Goal: Navigation & Orientation: Find specific page/section

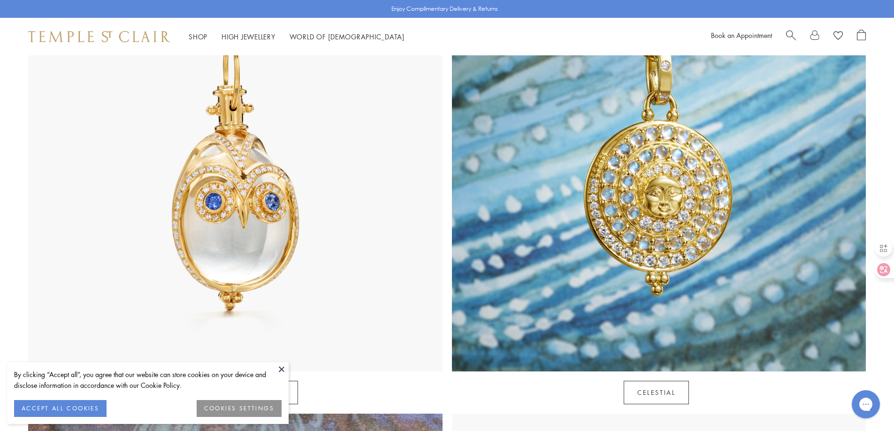
scroll to position [751, 0]
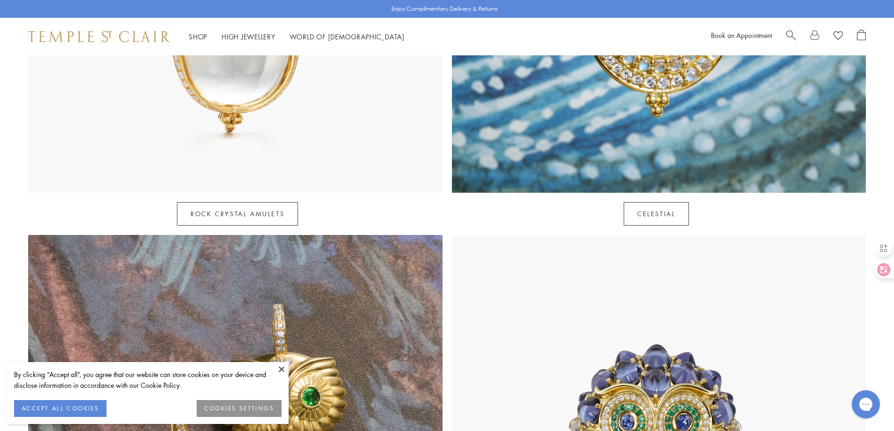
click at [73, 407] on button "ACCEPT ALL COOKIES" at bounding box center [60, 408] width 92 height 17
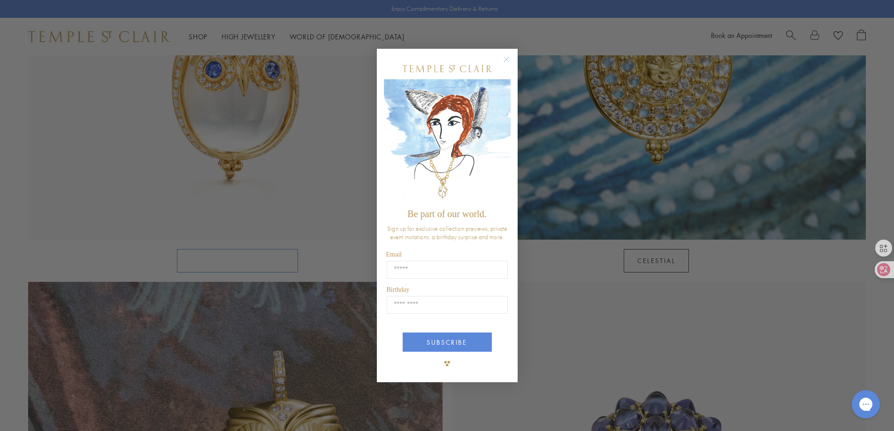
scroll to position [657, 0]
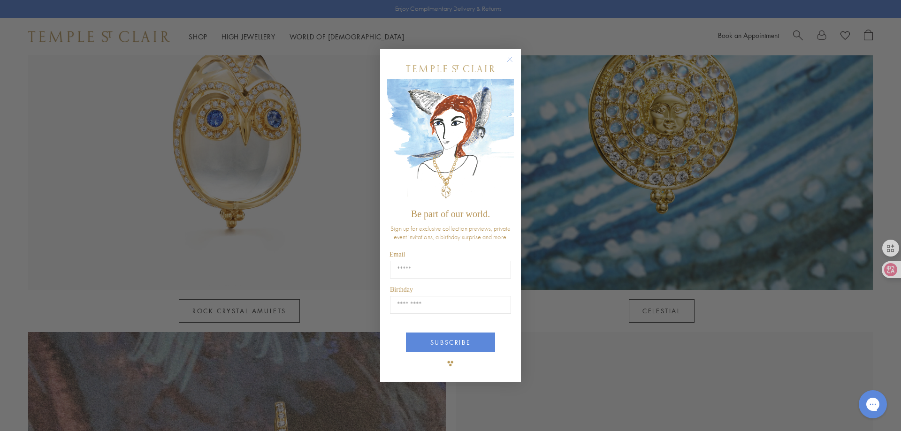
click at [511, 137] on div "Close dialog Be part of our world. Sign up for exclusive collection previews, p…" at bounding box center [450, 216] width 141 height 334
click at [513, 58] on circle "Close dialog" at bounding box center [510, 59] width 11 height 11
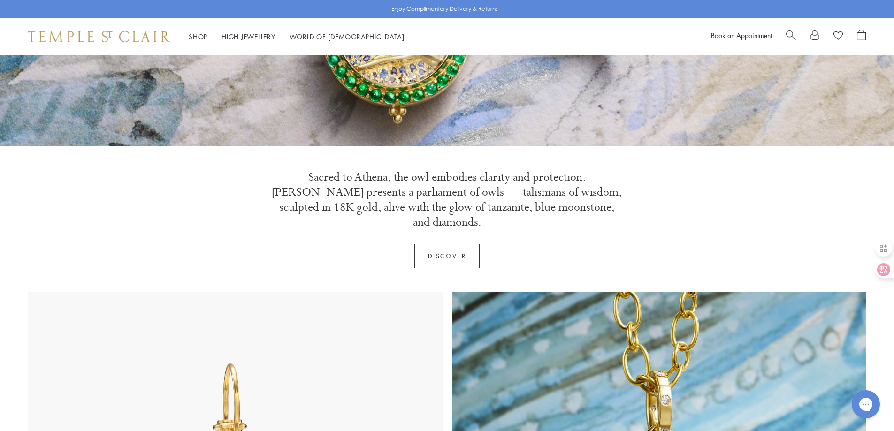
scroll to position [141, 0]
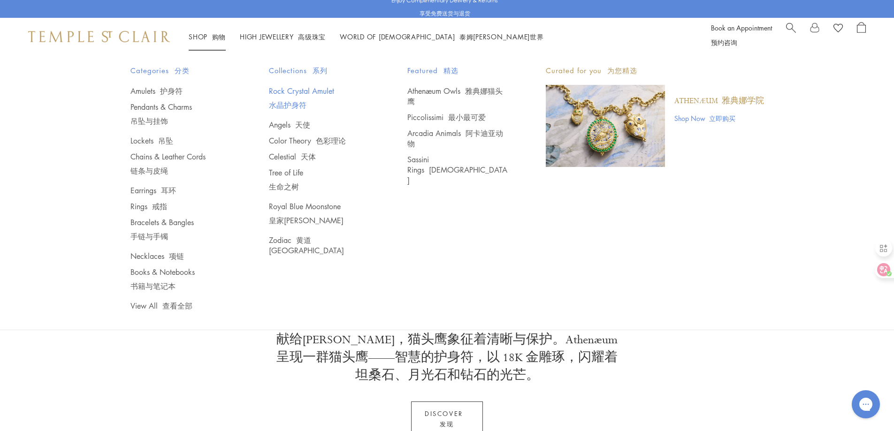
click at [298, 94] on link "Rock Crystal Amulet 水晶护身符" at bounding box center [319, 100] width 101 height 28
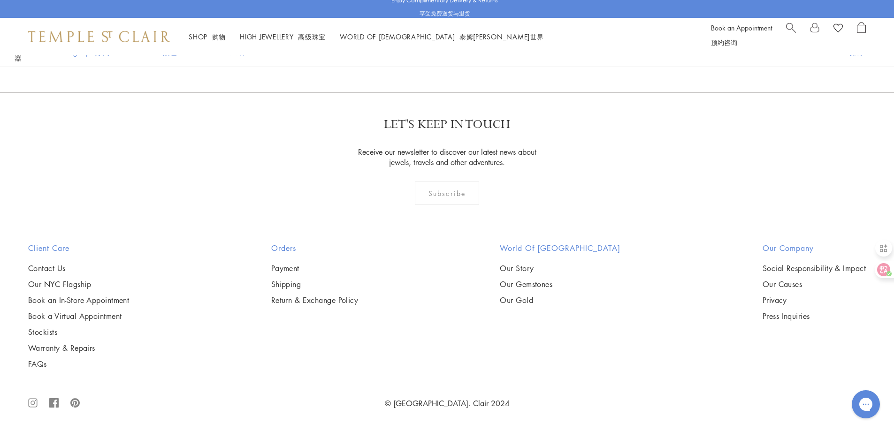
scroll to position [5538, 0]
